Goal: Navigation & Orientation: Understand site structure

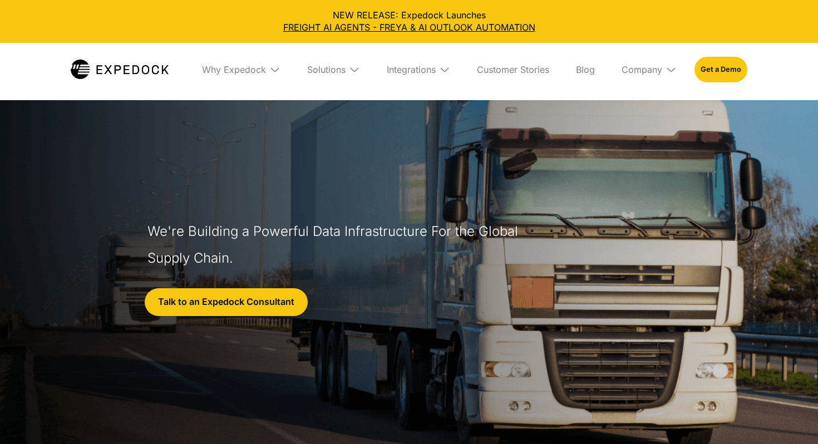
select select
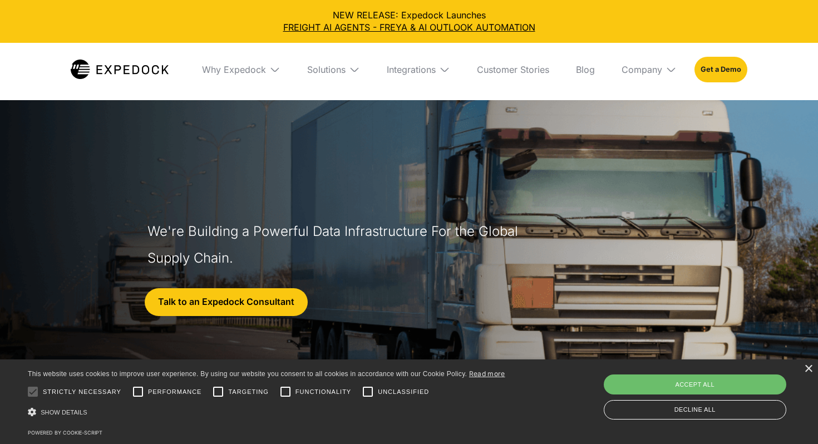
scroll to position [14, 0]
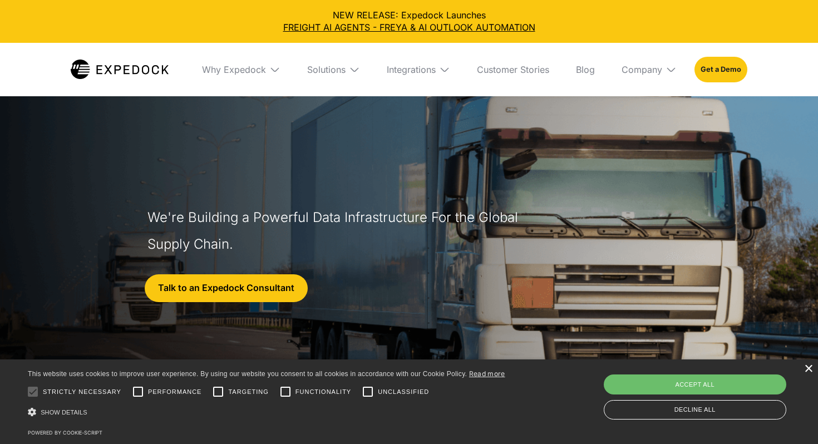
click at [810, 370] on div "×" at bounding box center [808, 369] width 8 height 8
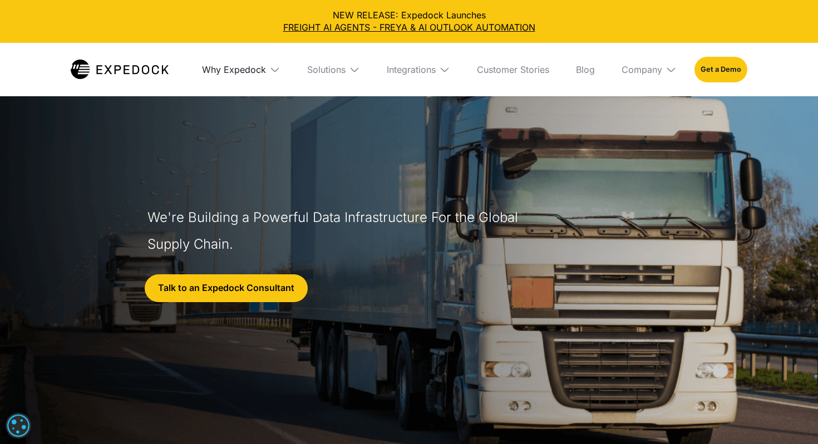
click at [225, 70] on div "Why Expedock" at bounding box center [234, 69] width 64 height 11
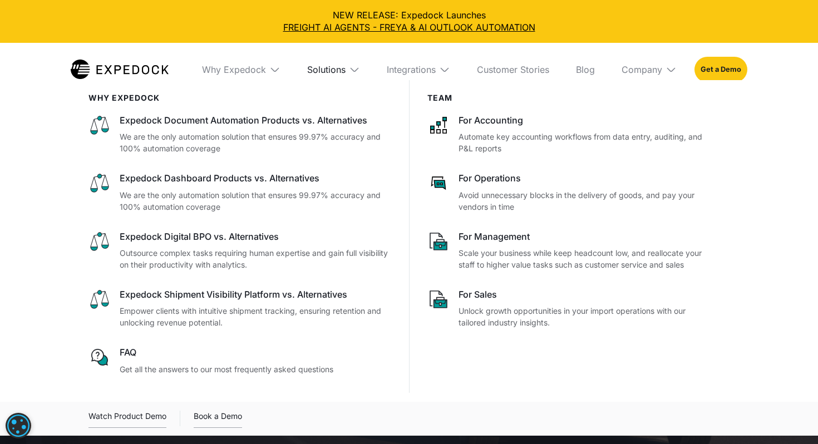
click at [321, 72] on div "Solutions" at bounding box center [326, 69] width 38 height 11
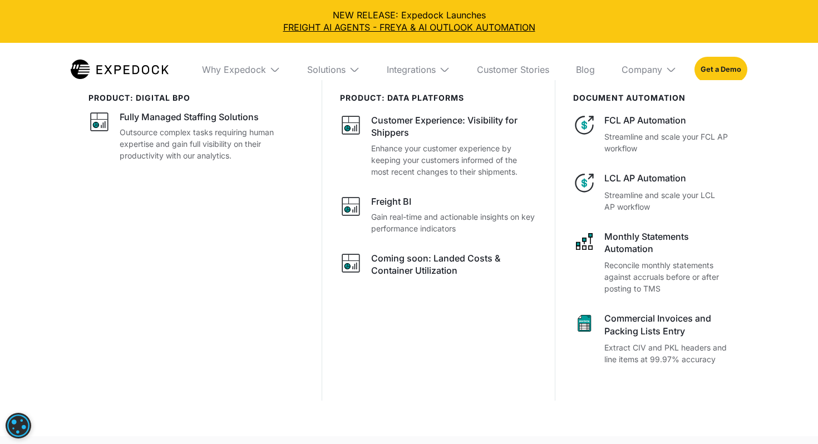
scroll to position [551, 0]
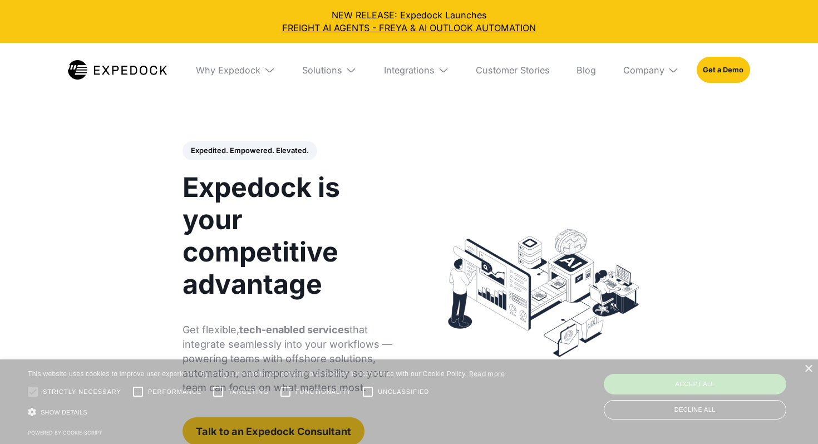
select select
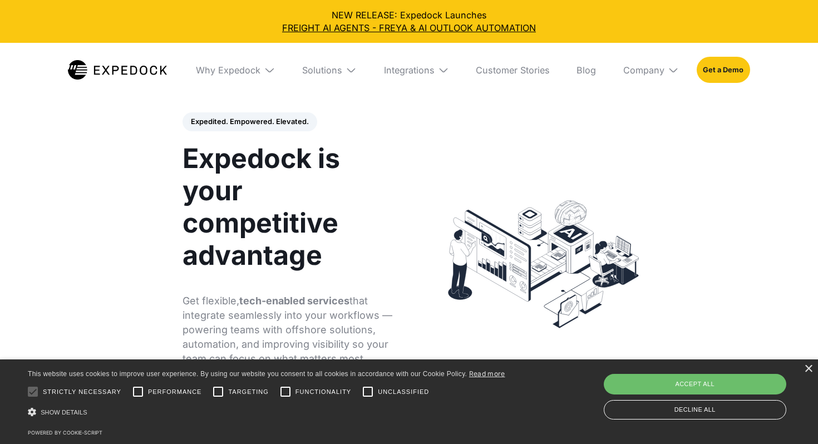
scroll to position [30, 0]
click at [273, 69] on img at bounding box center [269, 70] width 11 height 11
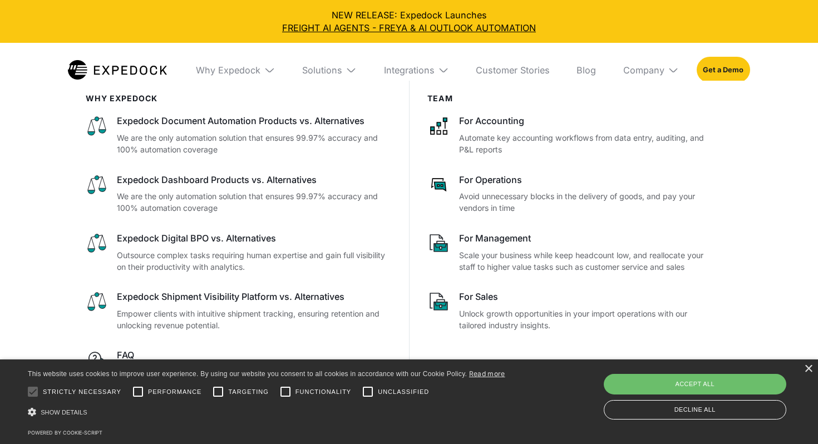
click at [666, 72] on div "Company" at bounding box center [651, 70] width 73 height 54
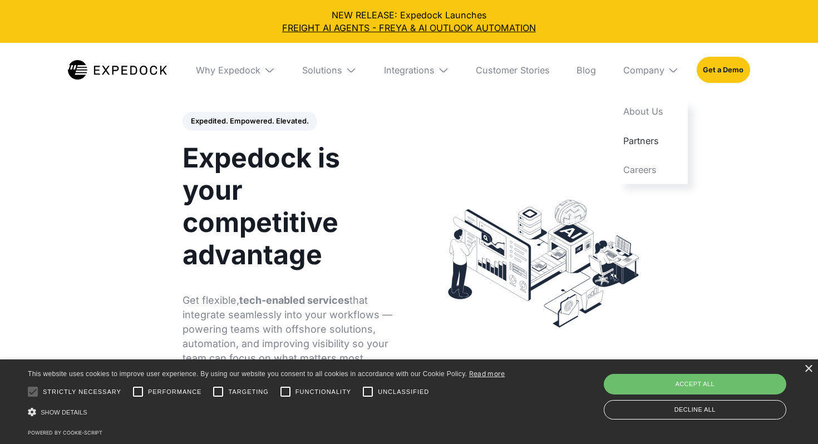
click at [637, 139] on link "Partners" at bounding box center [651, 140] width 73 height 29
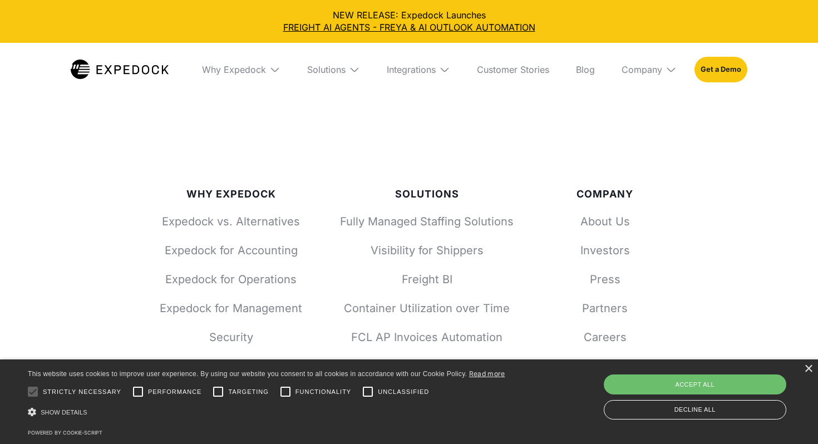
scroll to position [1438, 0]
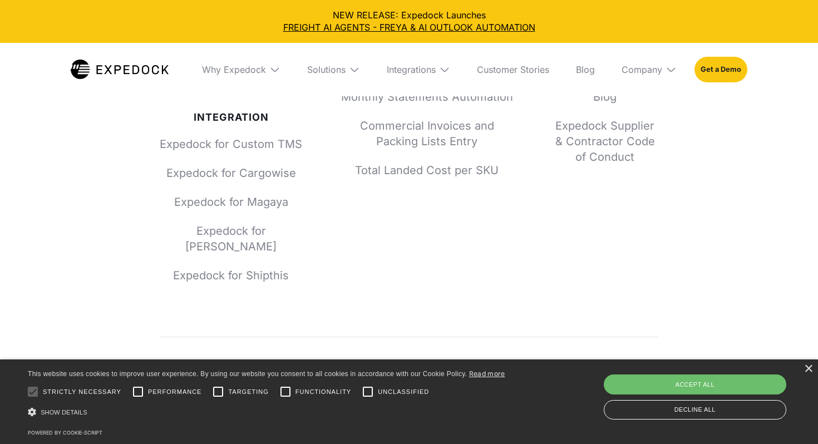
click at [666, 78] on div "Company" at bounding box center [649, 69] width 73 height 53
click at [644, 106] on link "About Us" at bounding box center [649, 110] width 73 height 29
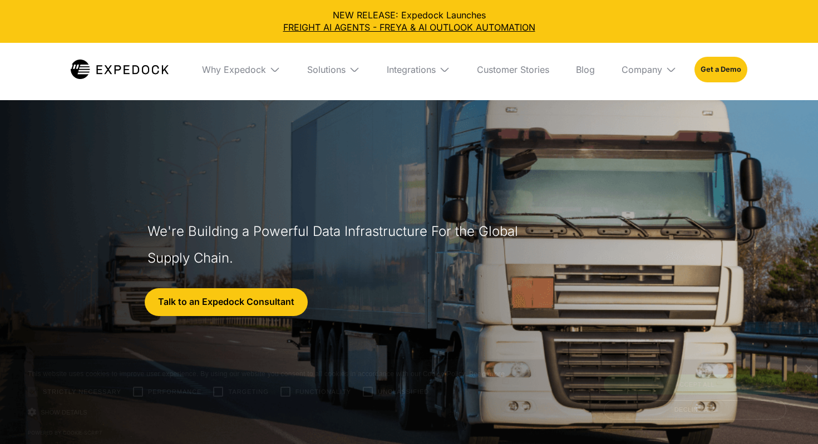
select select
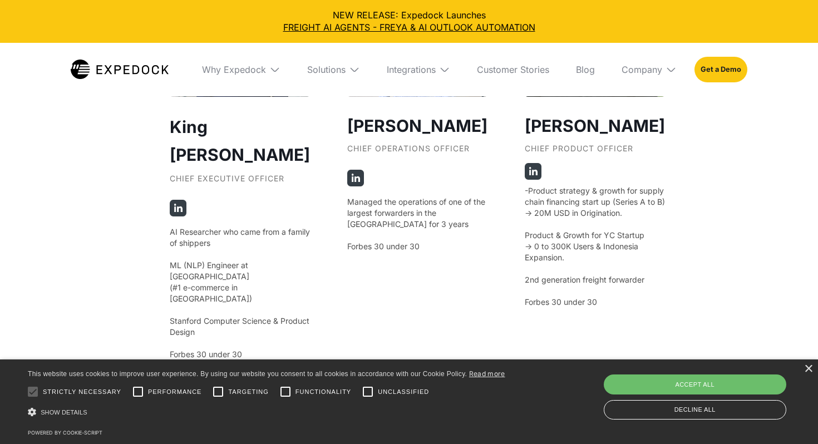
scroll to position [2169, 0]
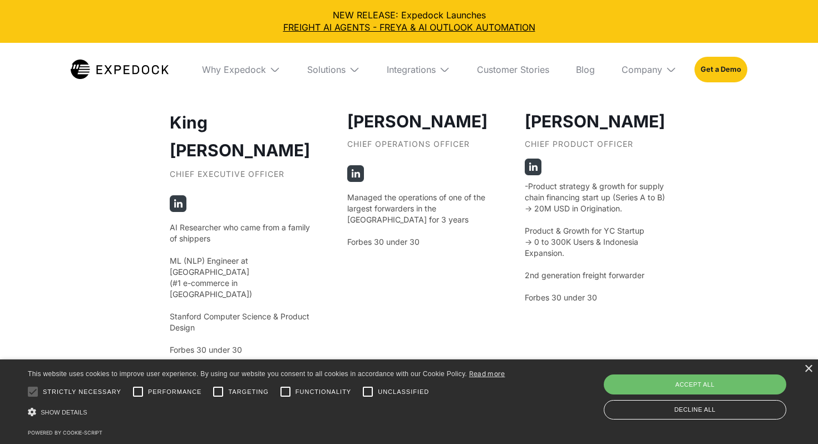
click at [180, 195] on img at bounding box center [178, 203] width 17 height 17
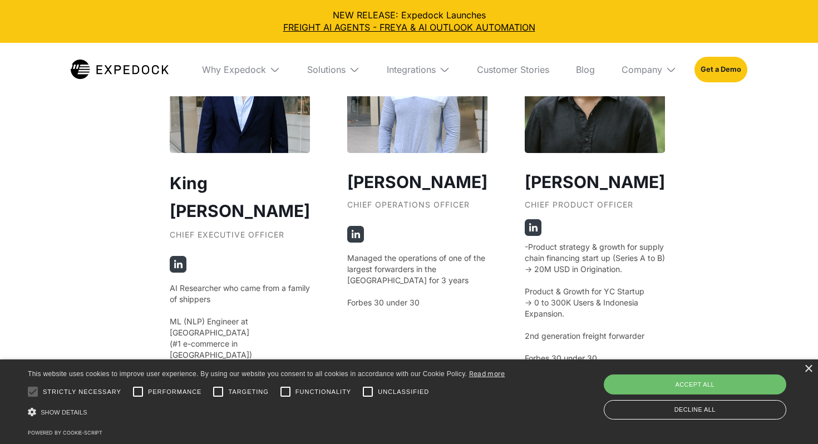
scroll to position [2112, 0]
